Goal: Task Accomplishment & Management: Use online tool/utility

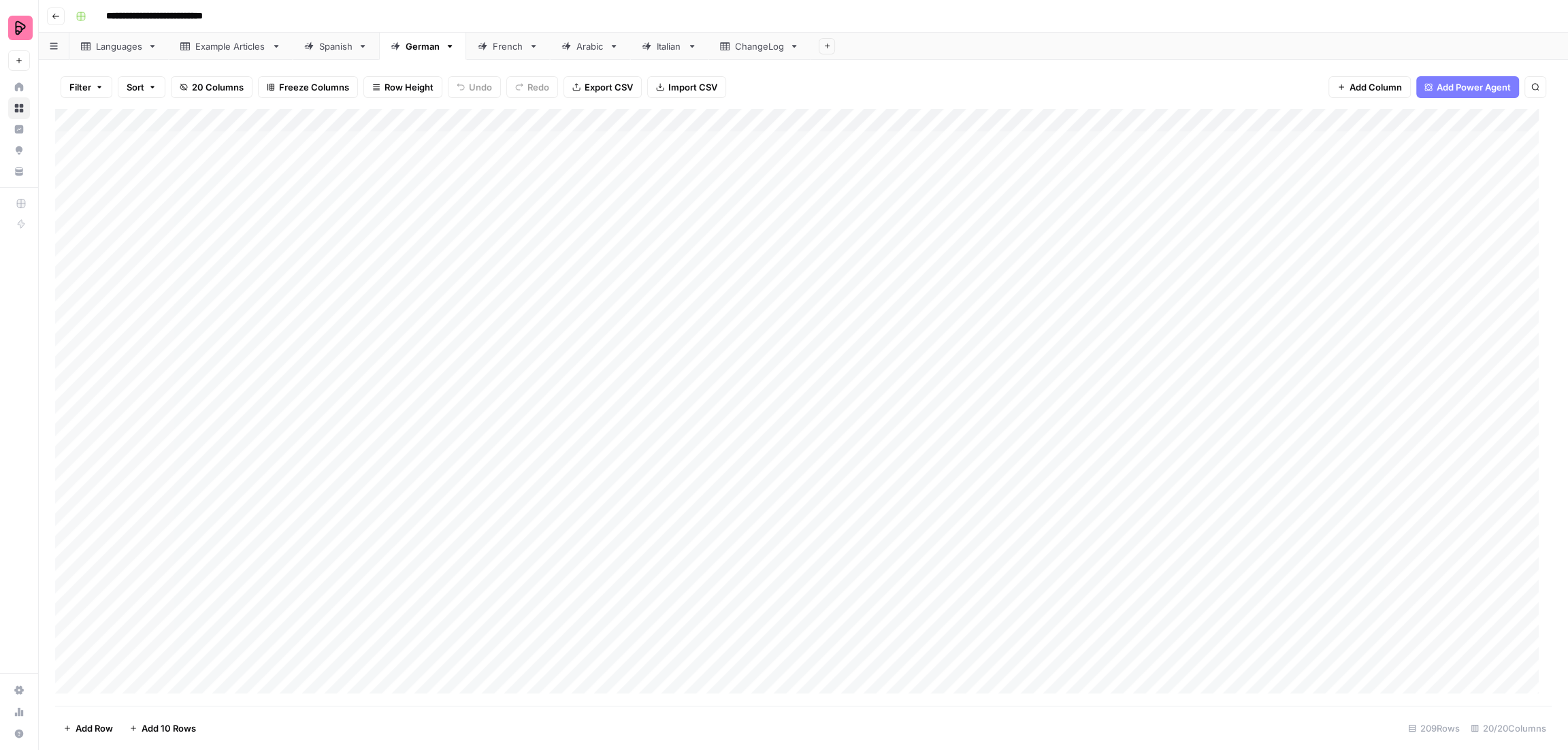
click at [330, 44] on div "Spanish" at bounding box center [336, 46] width 33 height 14
click at [189, 684] on div "Add Column" at bounding box center [803, 407] width 1496 height 598
click at [480, 661] on div "Add Column" at bounding box center [803, 407] width 1496 height 598
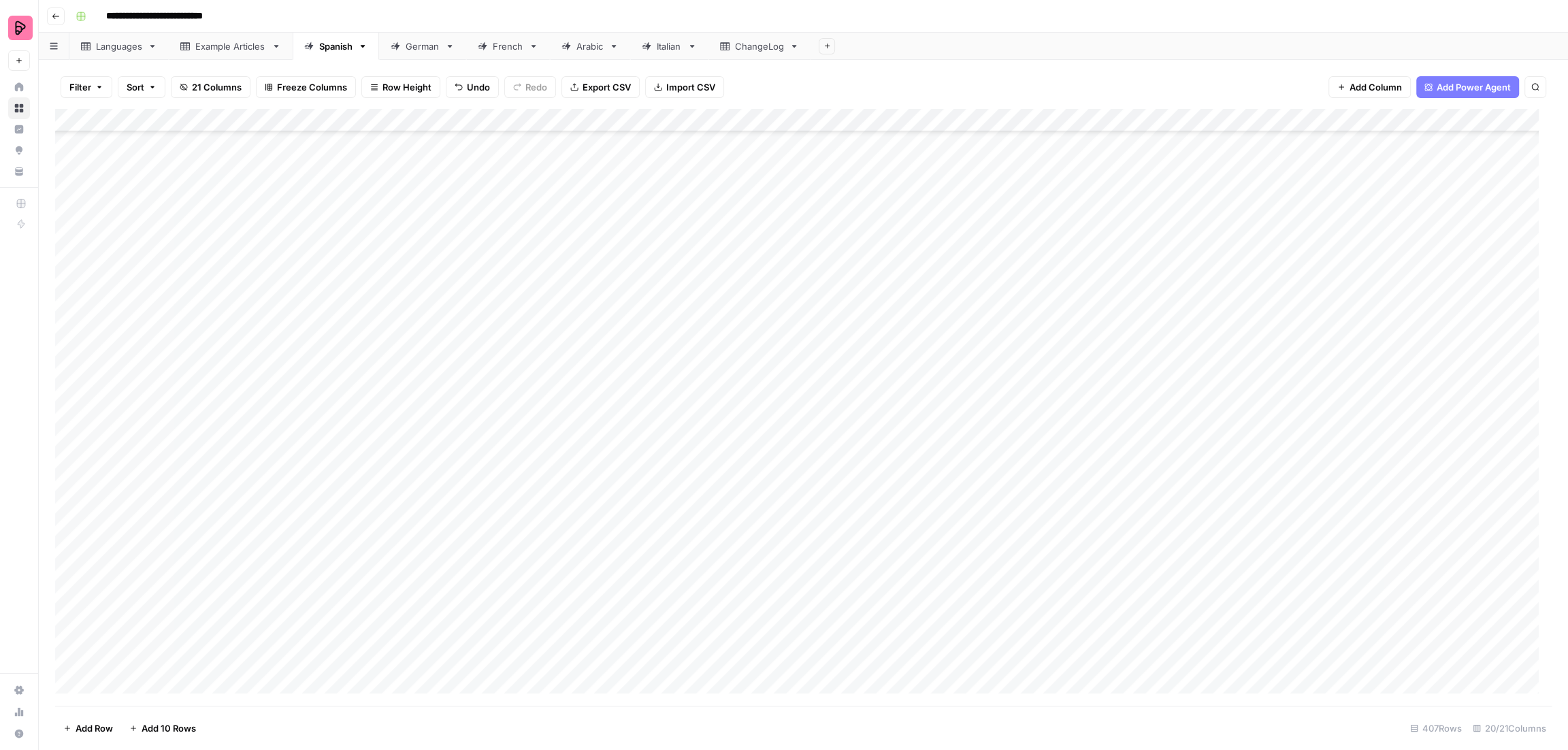
click at [294, 663] on div "Add Column" at bounding box center [803, 407] width 1496 height 598
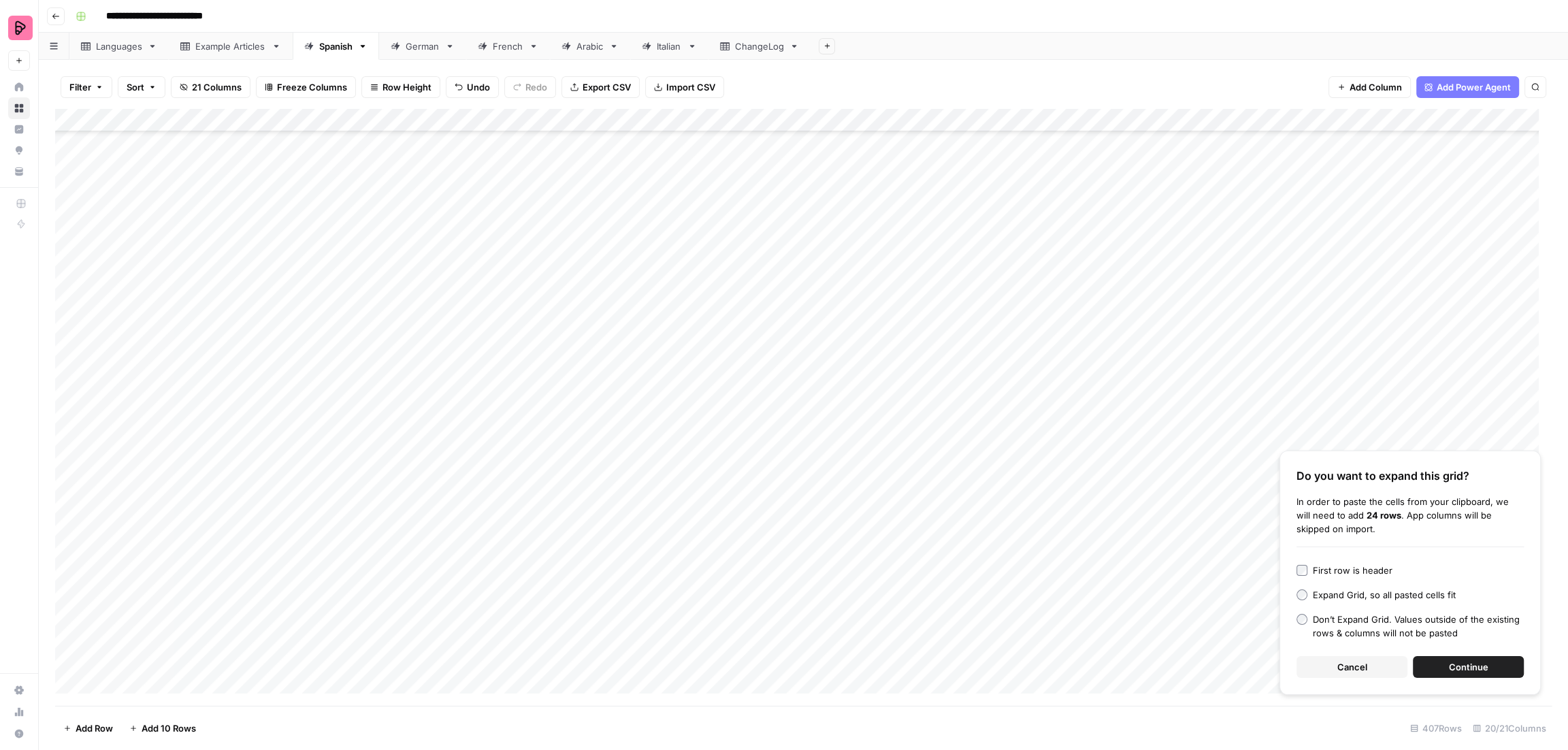
click at [1447, 670] on button "Continue" at bounding box center [1468, 667] width 111 height 22
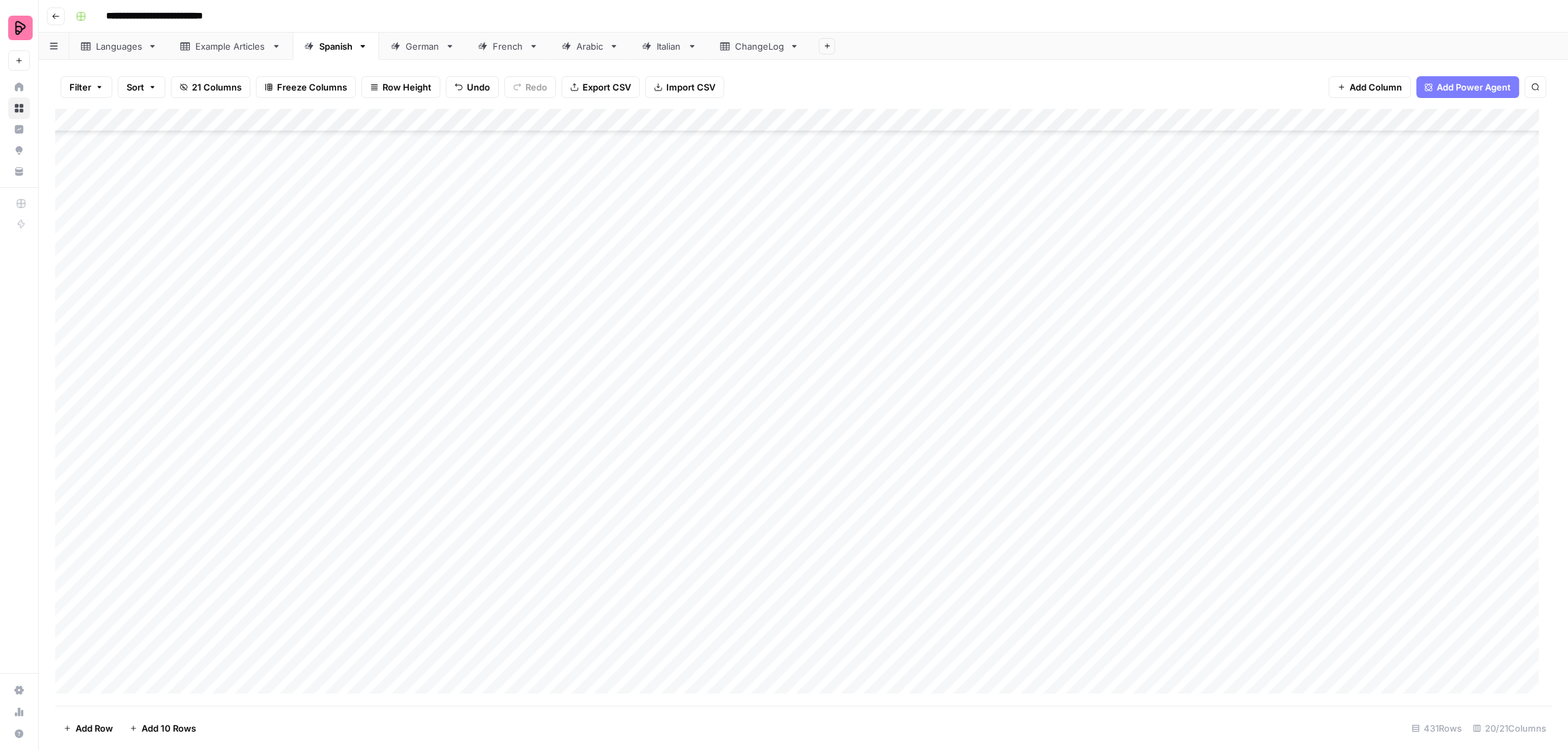
scroll to position [9170, 0]
click at [784, 370] on div "Add Column" at bounding box center [803, 407] width 1496 height 598
click at [786, 398] on div "Add Column" at bounding box center [803, 407] width 1496 height 598
click at [785, 417] on div "Add Column" at bounding box center [803, 407] width 1496 height 598
click at [787, 444] on div "Add Column" at bounding box center [803, 407] width 1496 height 598
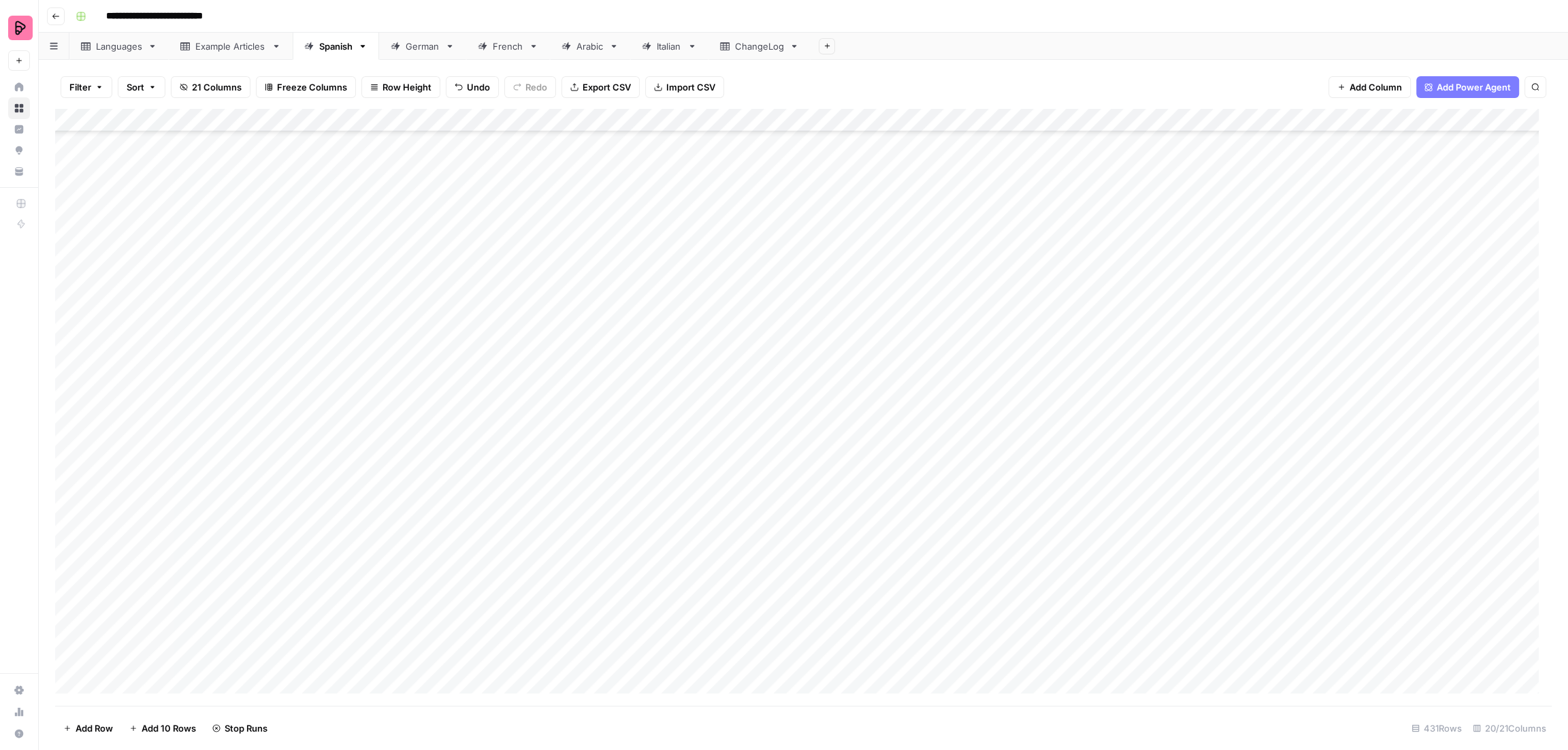
click at [788, 470] on div "Add Column" at bounding box center [803, 407] width 1496 height 598
click at [788, 489] on div "Add Column" at bounding box center [803, 407] width 1496 height 598
click at [790, 513] on div "Add Column" at bounding box center [803, 407] width 1496 height 598
click at [789, 537] on div "Add Column" at bounding box center [803, 407] width 1496 height 598
click at [786, 556] on div "Add Column" at bounding box center [803, 407] width 1496 height 598
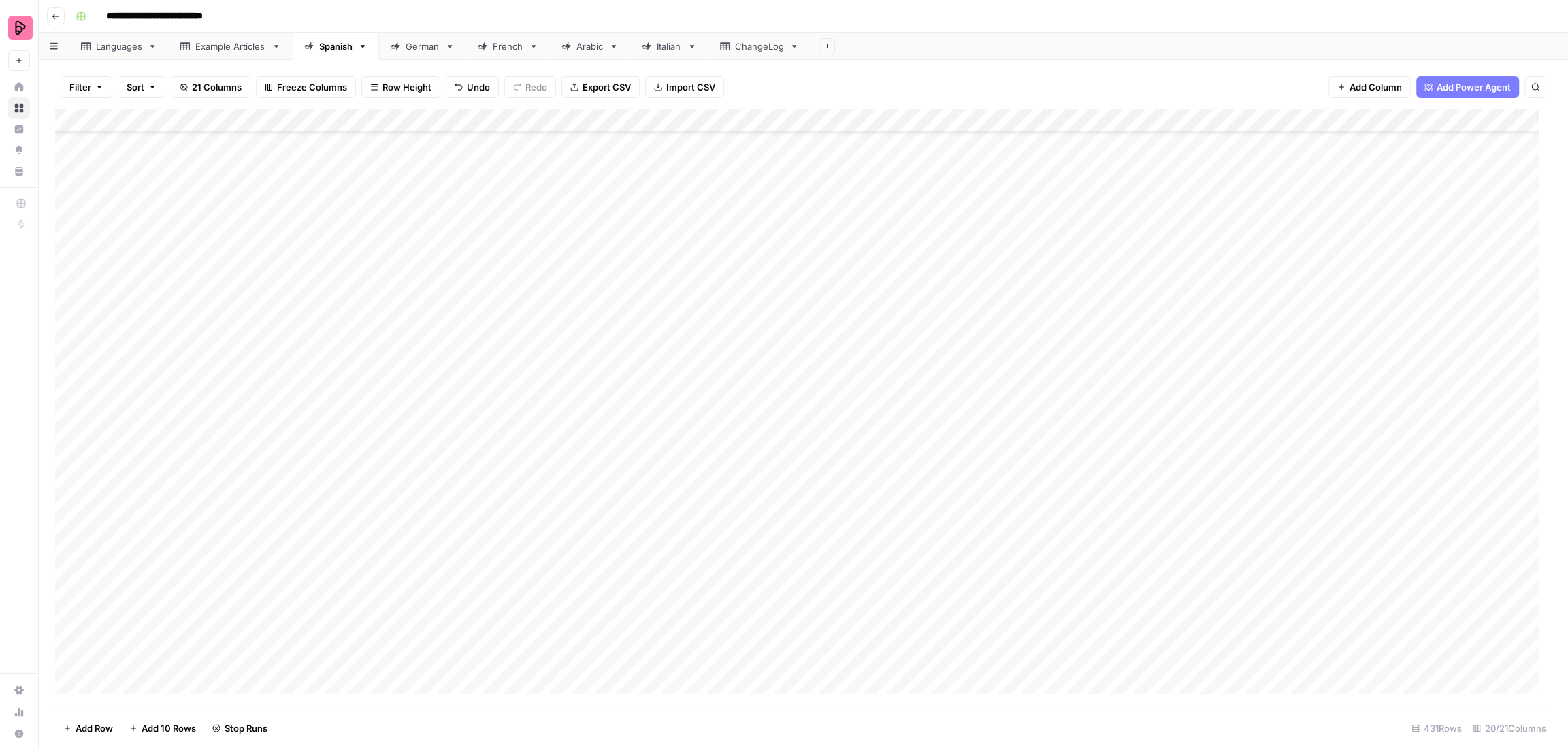
click at [786, 581] on div "Add Column" at bounding box center [803, 407] width 1496 height 598
click at [791, 335] on div "Add Column" at bounding box center [803, 407] width 1496 height 598
click at [791, 361] on div "Add Column" at bounding box center [803, 407] width 1496 height 598
click at [791, 385] on div "Add Column" at bounding box center [803, 407] width 1496 height 598
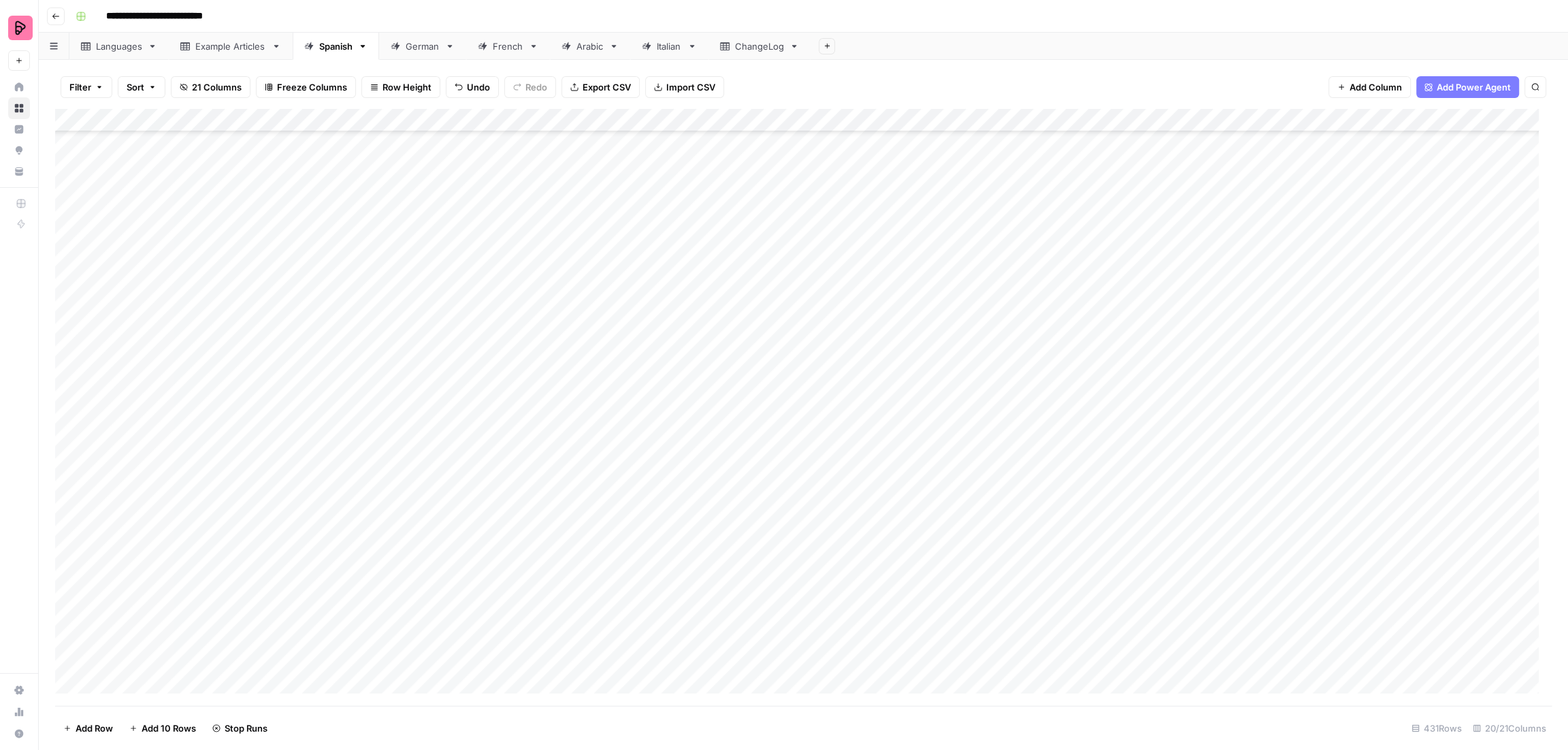
click at [789, 407] on div "Add Column" at bounding box center [803, 407] width 1496 height 598
click at [789, 429] on div "Add Column" at bounding box center [803, 407] width 1496 height 598
click at [787, 451] on div "Add Column" at bounding box center [803, 407] width 1496 height 598
click at [787, 477] on div "Add Column" at bounding box center [803, 407] width 1496 height 598
click at [784, 506] on div "Add Column" at bounding box center [803, 407] width 1496 height 598
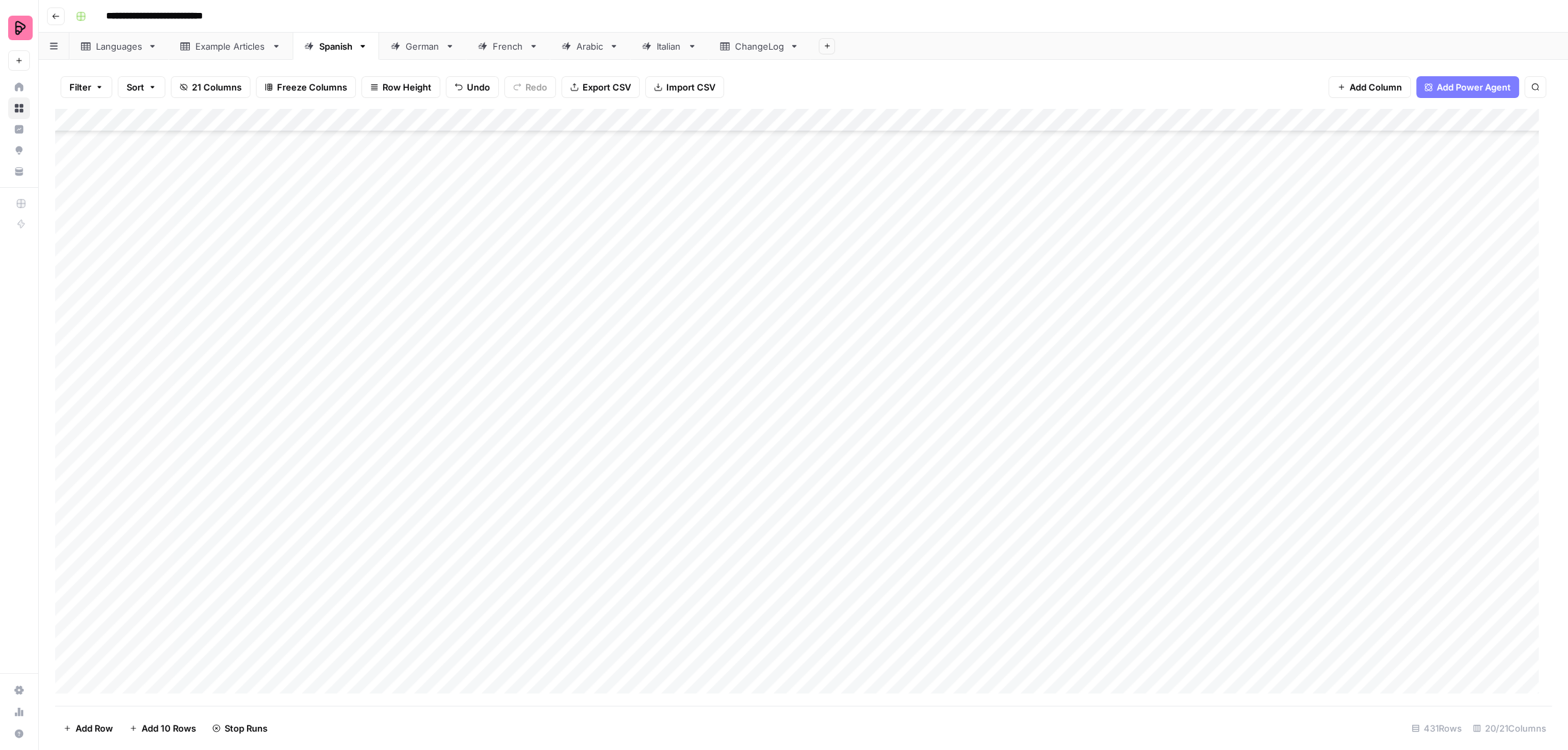
click at [787, 530] on div "Add Column" at bounding box center [803, 407] width 1496 height 598
click at [797, 549] on div "Add Column" at bounding box center [803, 407] width 1496 height 598
click at [794, 572] on div "Add Column" at bounding box center [803, 407] width 1496 height 598
click at [795, 595] on div "Add Column" at bounding box center [803, 407] width 1496 height 598
click at [795, 617] on div "Add Column" at bounding box center [803, 407] width 1496 height 598
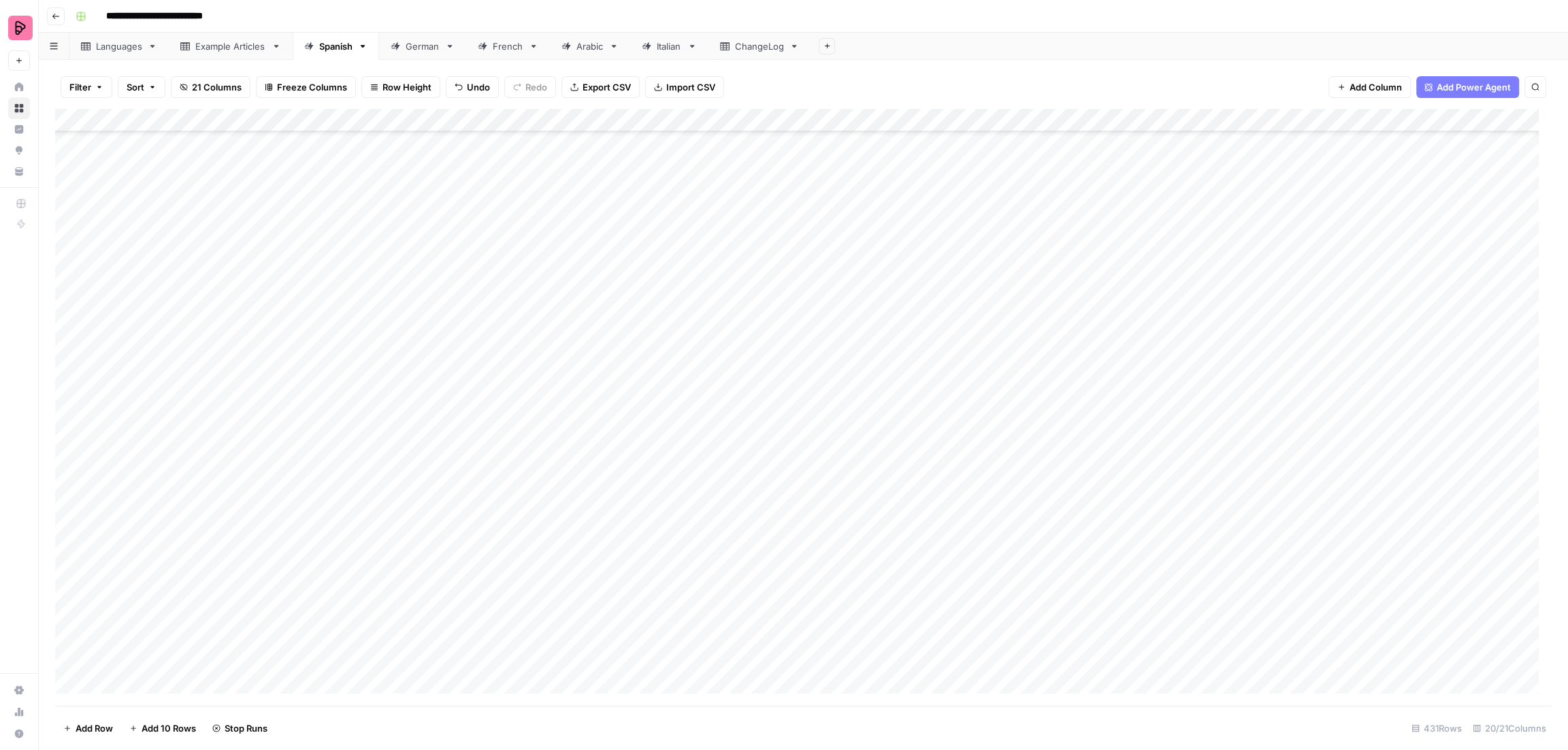
click at [793, 641] on div "Add Column" at bounding box center [803, 407] width 1496 height 598
click at [793, 665] on div "Add Column" at bounding box center [803, 407] width 1496 height 598
click at [784, 403] on div "Add Column" at bounding box center [803, 407] width 1496 height 598
click at [421, 50] on div "German" at bounding box center [422, 46] width 34 height 14
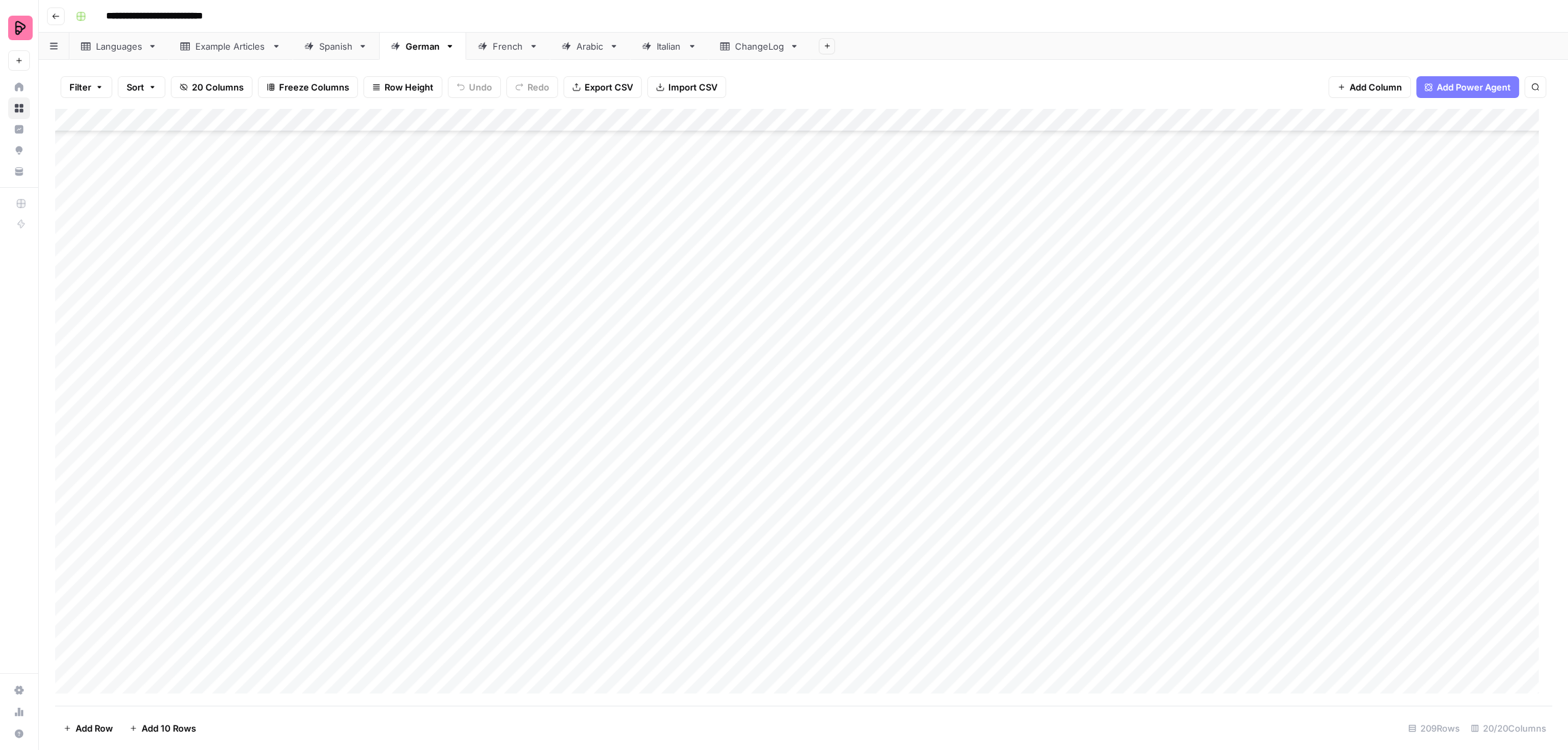
click at [158, 661] on div "Add Column" at bounding box center [803, 407] width 1496 height 598
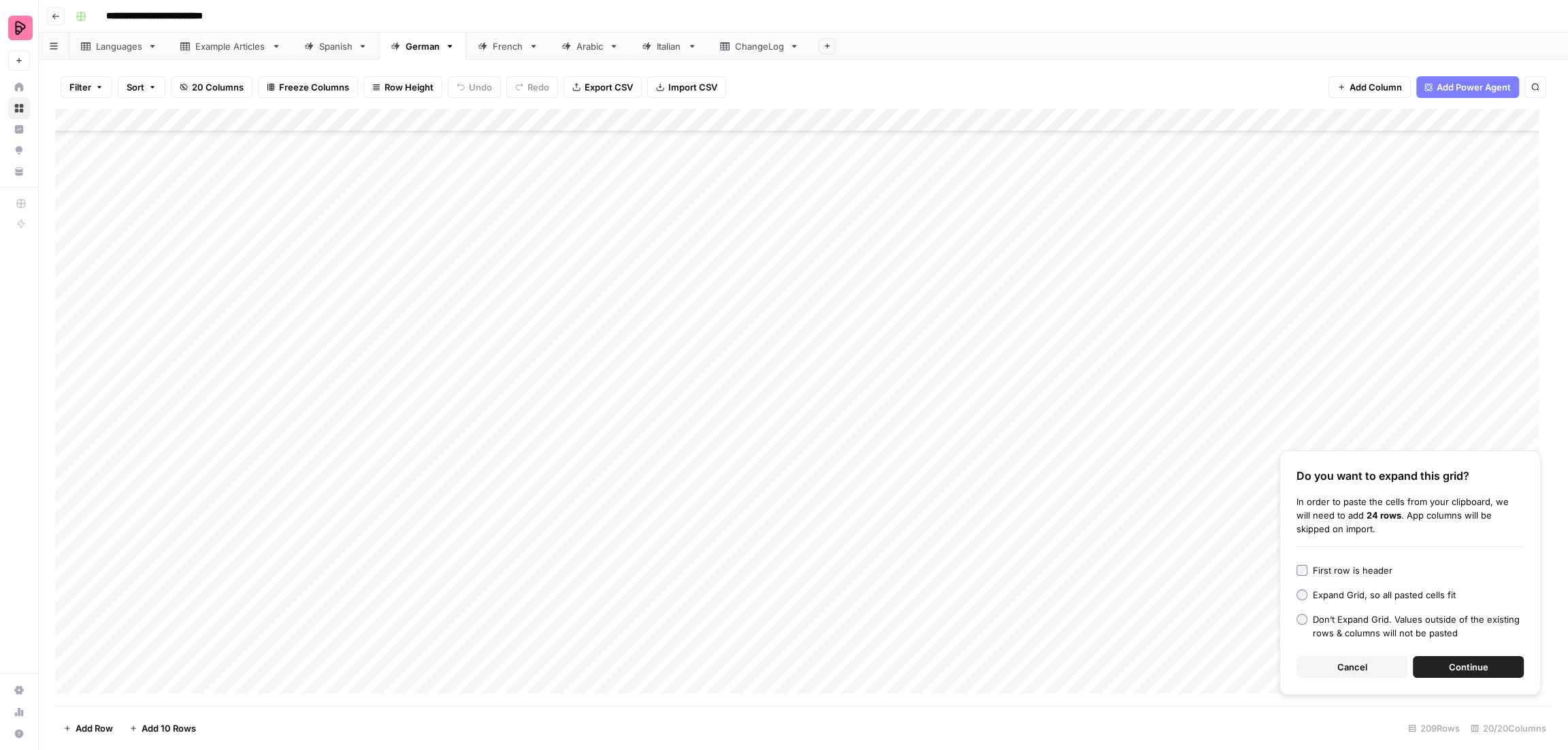
click at [1481, 663] on span "Continue" at bounding box center [1468, 667] width 39 height 14
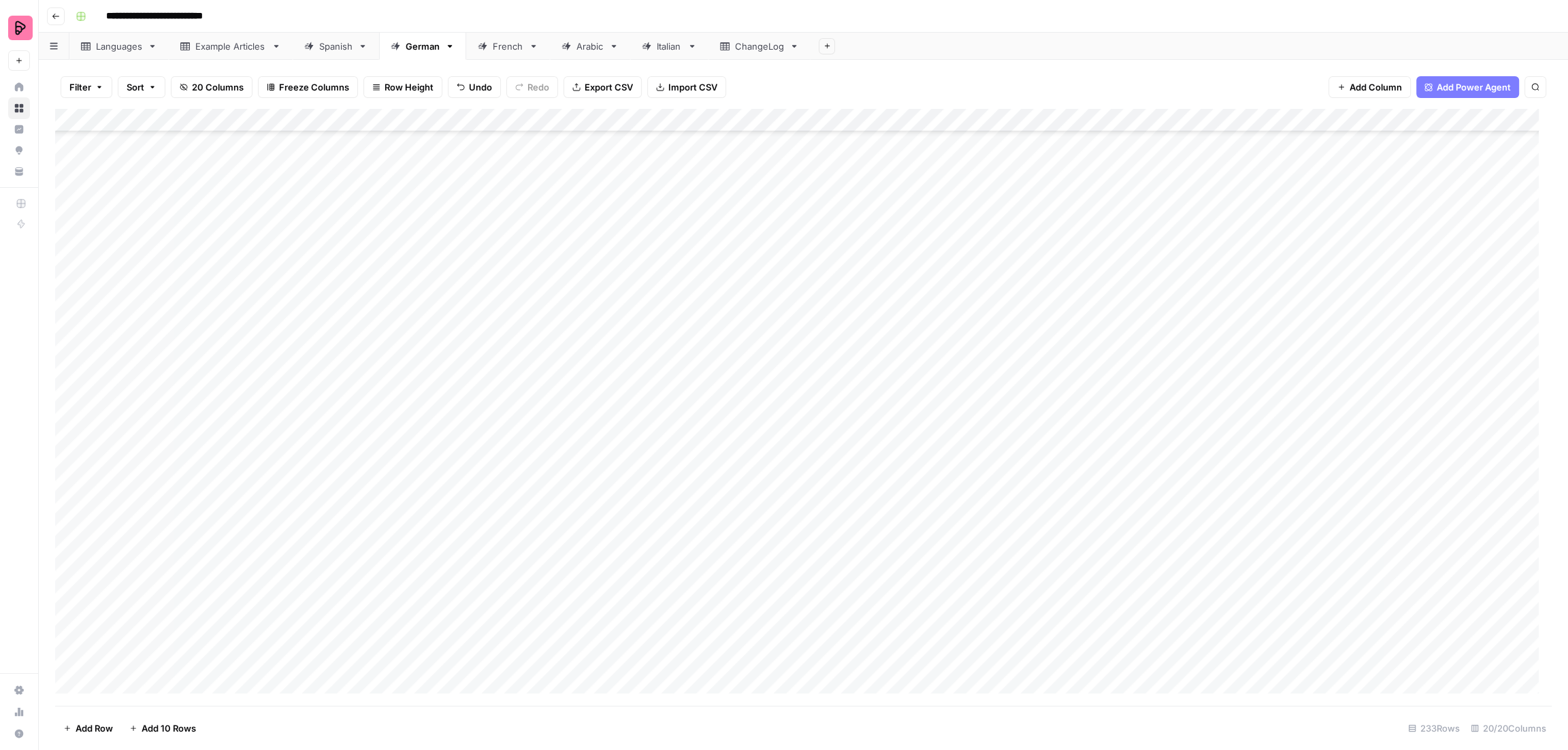
scroll to position [4535, 0]
click at [753, 422] on div "Add Column" at bounding box center [803, 407] width 1496 height 598
click at [751, 446] on div "Add Column" at bounding box center [803, 407] width 1496 height 598
click at [753, 471] on div "Add Column" at bounding box center [803, 407] width 1496 height 598
click at [754, 492] on div "Add Column" at bounding box center [803, 407] width 1496 height 598
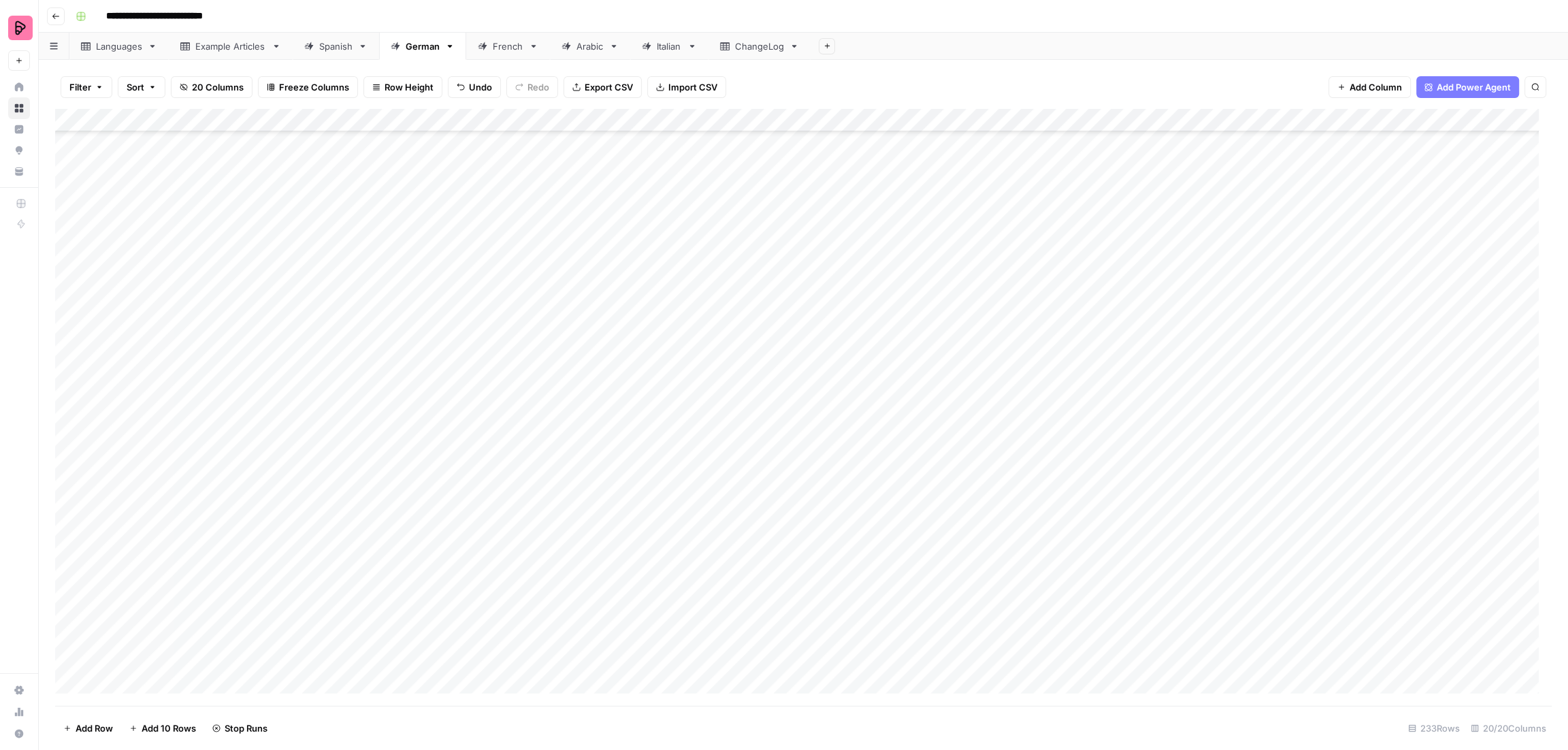
click at [751, 516] on div "Add Column" at bounding box center [803, 407] width 1496 height 598
click at [752, 539] on div "Add Column" at bounding box center [803, 407] width 1496 height 598
click at [753, 566] on div "Add Column" at bounding box center [803, 407] width 1496 height 598
click at [753, 590] on div "Add Column" at bounding box center [803, 407] width 1496 height 598
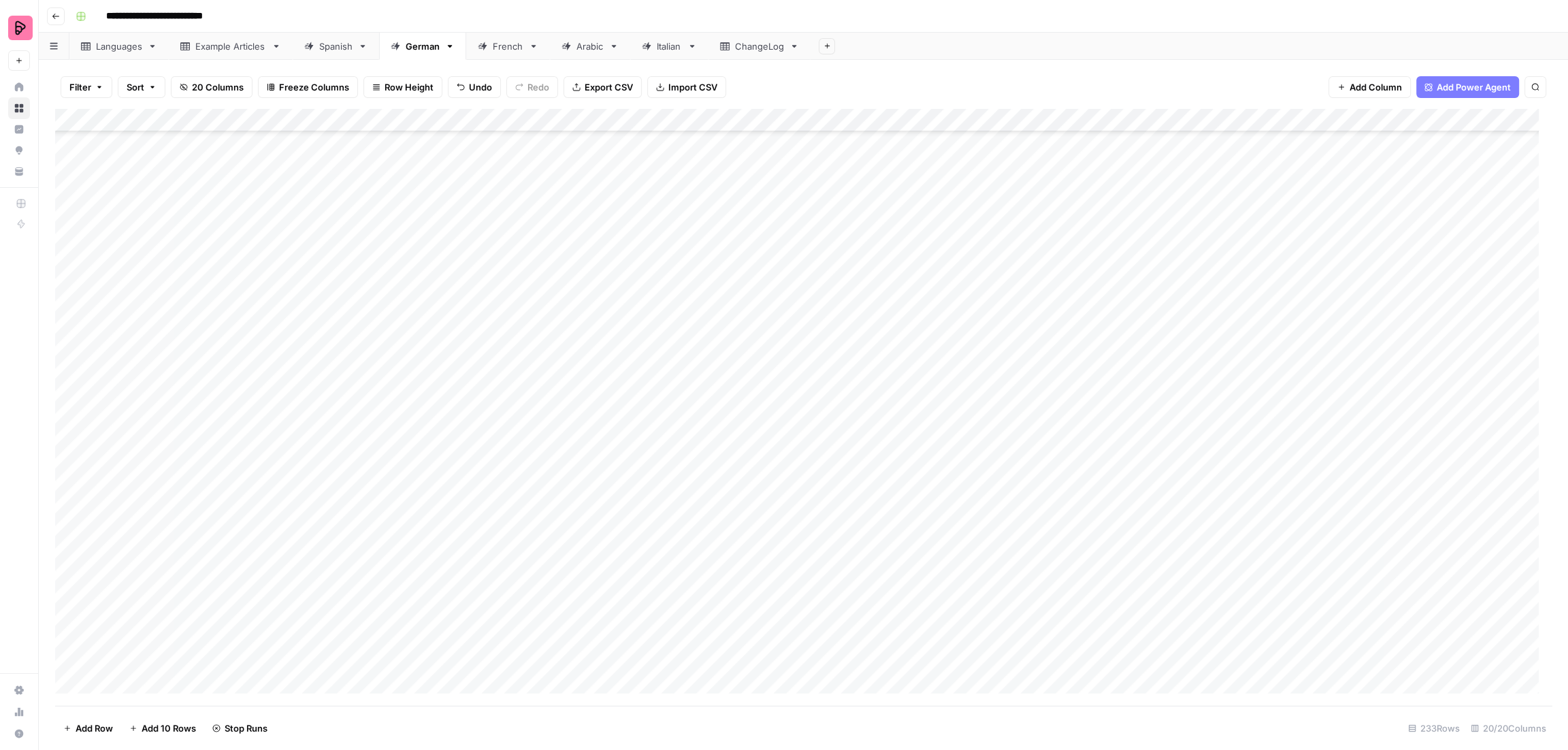
click at [753, 290] on div "Add Column" at bounding box center [803, 407] width 1496 height 598
click at [749, 312] on div "Add Column" at bounding box center [803, 407] width 1496 height 598
click at [750, 294] on div "Add Column" at bounding box center [803, 407] width 1496 height 598
click at [747, 337] on div "Add Column" at bounding box center [803, 407] width 1496 height 598
click at [750, 355] on div "Add Column" at bounding box center [803, 407] width 1496 height 598
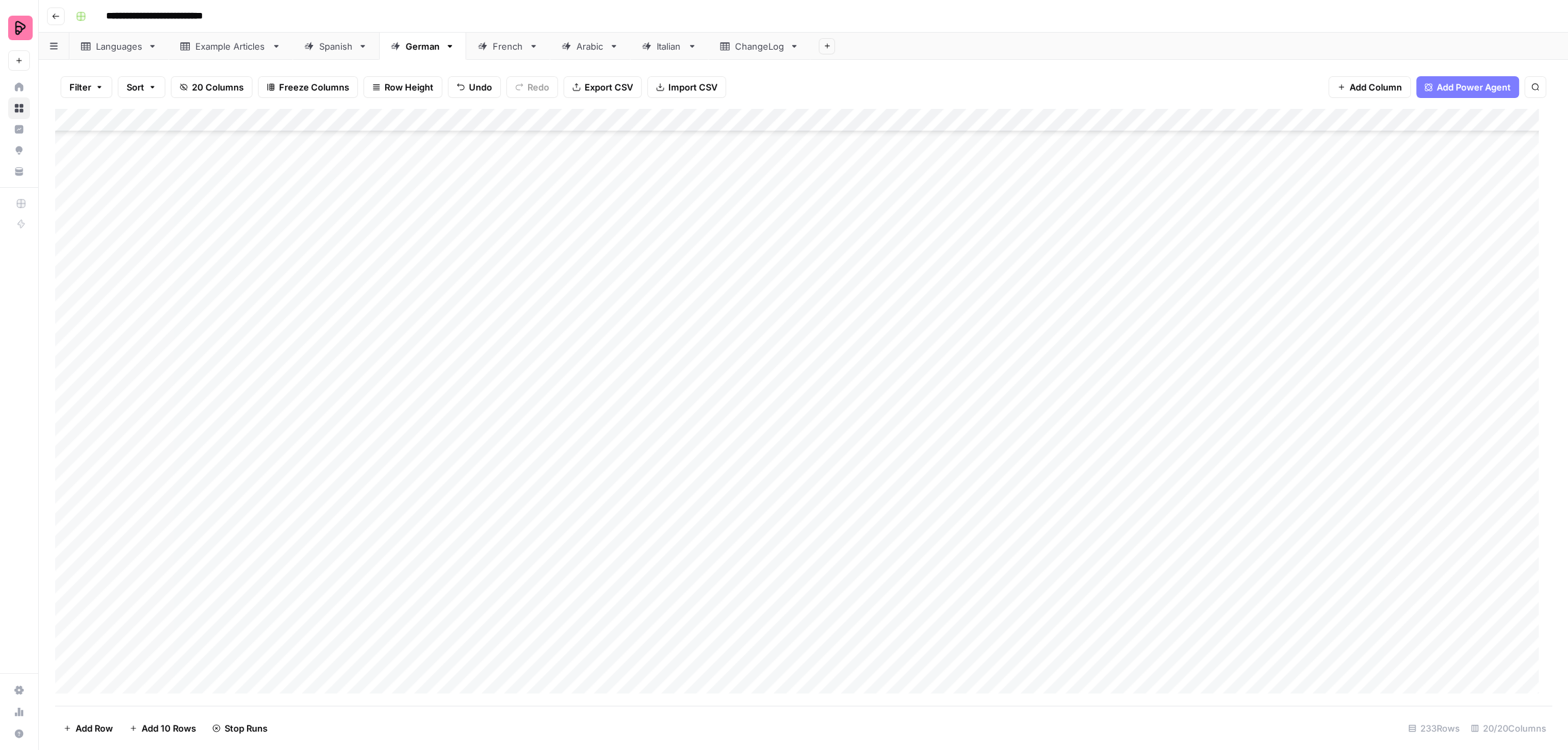
click at [753, 380] on div "Add Column" at bounding box center [803, 407] width 1496 height 598
click at [753, 407] on div "Add Column" at bounding box center [803, 407] width 1496 height 598
click at [753, 432] on div "Add Column" at bounding box center [803, 407] width 1496 height 598
click at [751, 453] on div "Add Column" at bounding box center [803, 407] width 1496 height 598
click at [747, 479] on div "Add Column" at bounding box center [803, 407] width 1496 height 598
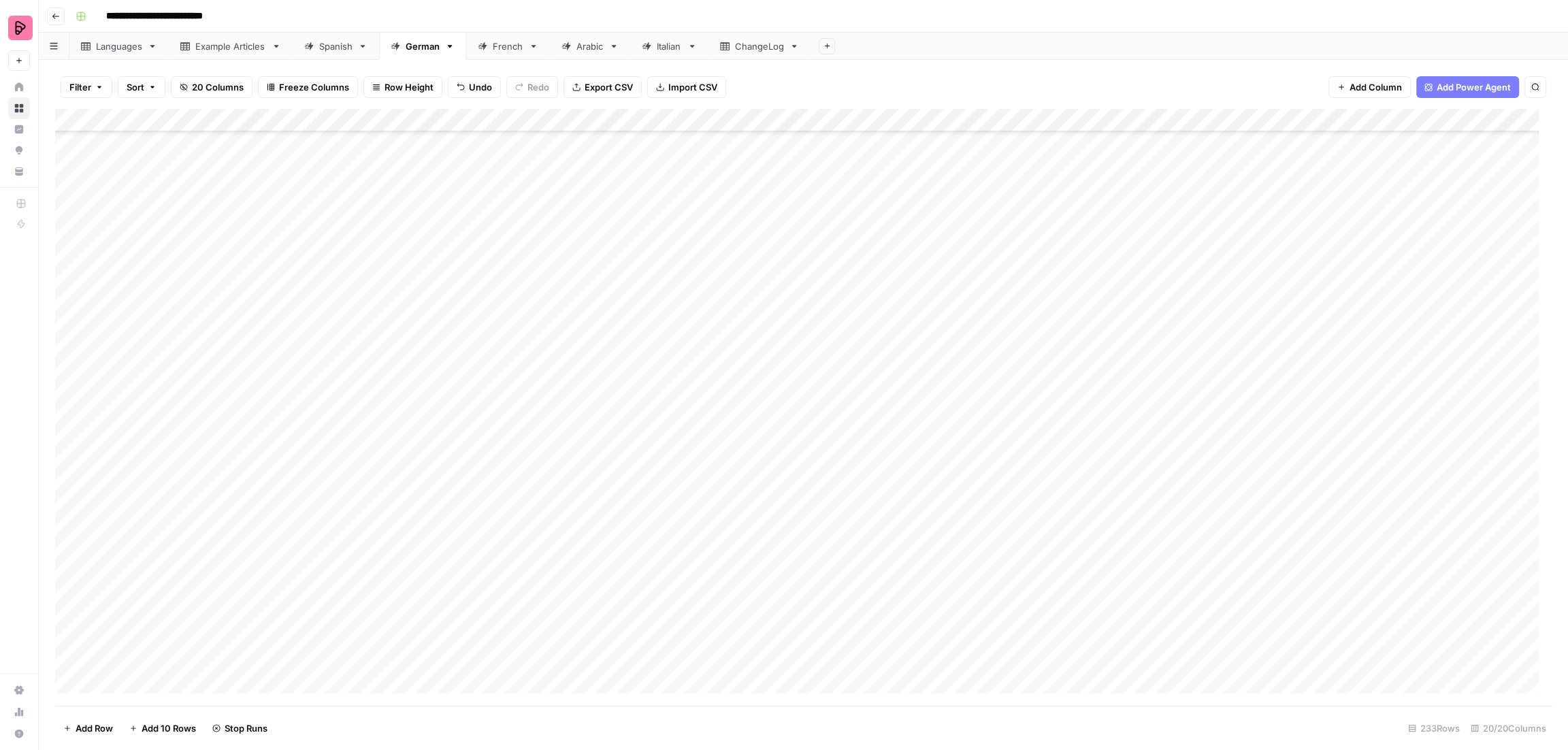
click at [744, 499] on div "Add Column" at bounding box center [803, 407] width 1496 height 598
click at [744, 521] on div "Add Column" at bounding box center [803, 407] width 1496 height 598
click at [747, 545] on div "Add Column" at bounding box center [803, 407] width 1496 height 598
click at [747, 567] on div "Add Column" at bounding box center [803, 407] width 1496 height 598
click at [747, 589] on div "Add Column" at bounding box center [803, 407] width 1496 height 598
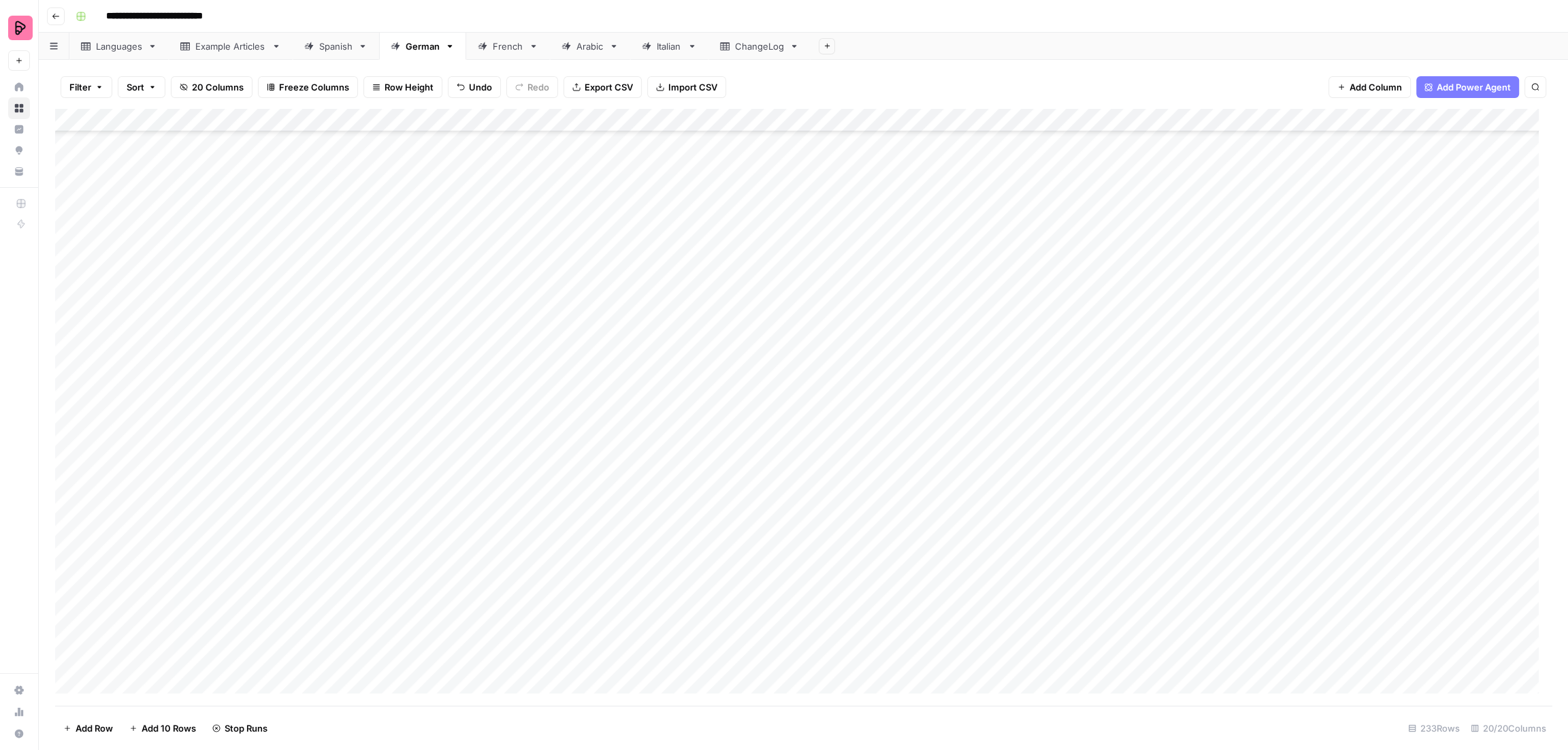
click at [747, 614] on div "Add Column" at bounding box center [803, 407] width 1496 height 598
click at [748, 638] on div "Add Column" at bounding box center [803, 407] width 1496 height 598
click at [751, 659] on div "Add Column" at bounding box center [803, 407] width 1496 height 598
click at [502, 52] on div "French" at bounding box center [508, 46] width 31 height 14
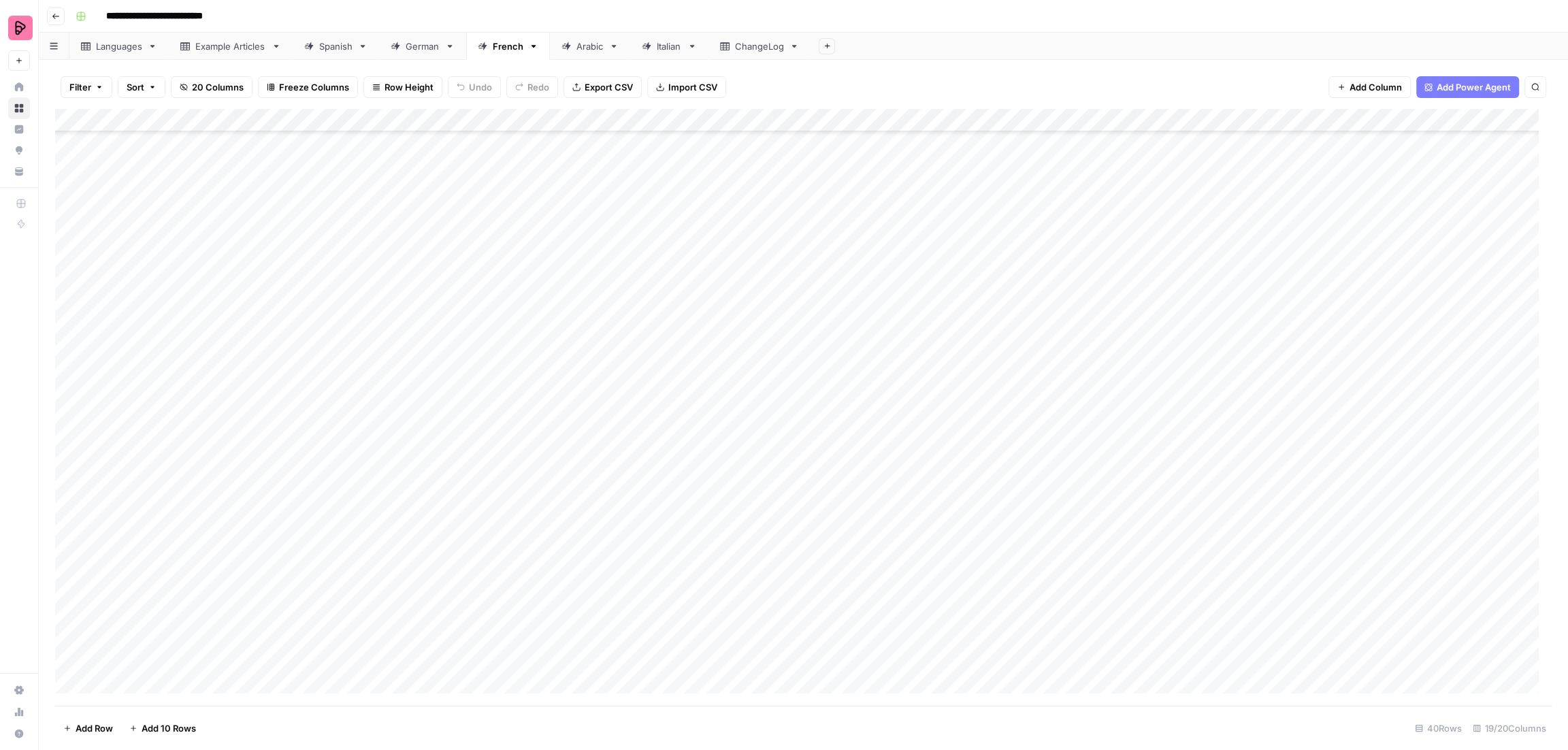
click at [422, 52] on div "German" at bounding box center [422, 46] width 34 height 14
click at [321, 49] on div "Spanish" at bounding box center [336, 46] width 33 height 14
